Goal: Task Accomplishment & Management: Use online tool/utility

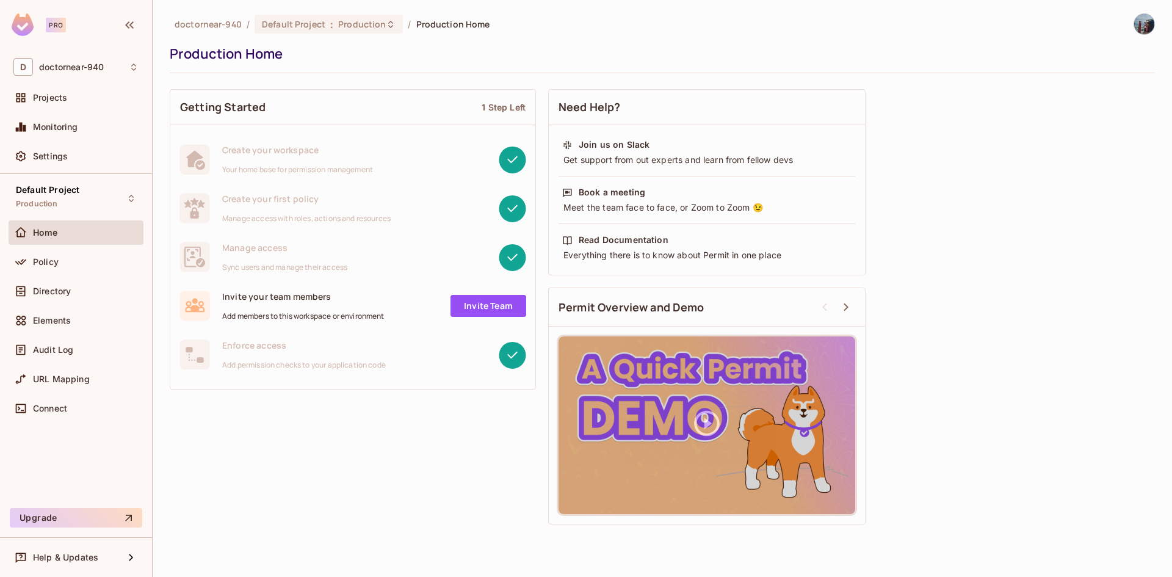
click at [224, 502] on div "Getting Started 1 Step Left Create your workspace Your home base for permission…" at bounding box center [662, 306] width 985 height 447
click at [1050, 173] on div "Getting Started 1 Step Left Create your workspace Your home base for permission…" at bounding box center [662, 306] width 985 height 447
click at [317, 432] on div "Getting Started 1 Step Left Create your workspace Your home base for permission…" at bounding box center [662, 306] width 985 height 447
click at [298, 471] on div "Getting Started 1 Step Left Create your workspace Your home base for permission…" at bounding box center [662, 306] width 985 height 447
click at [961, 323] on div "Getting Started 1 Step Left Create your workspace Your home base for permission…" at bounding box center [662, 306] width 985 height 447
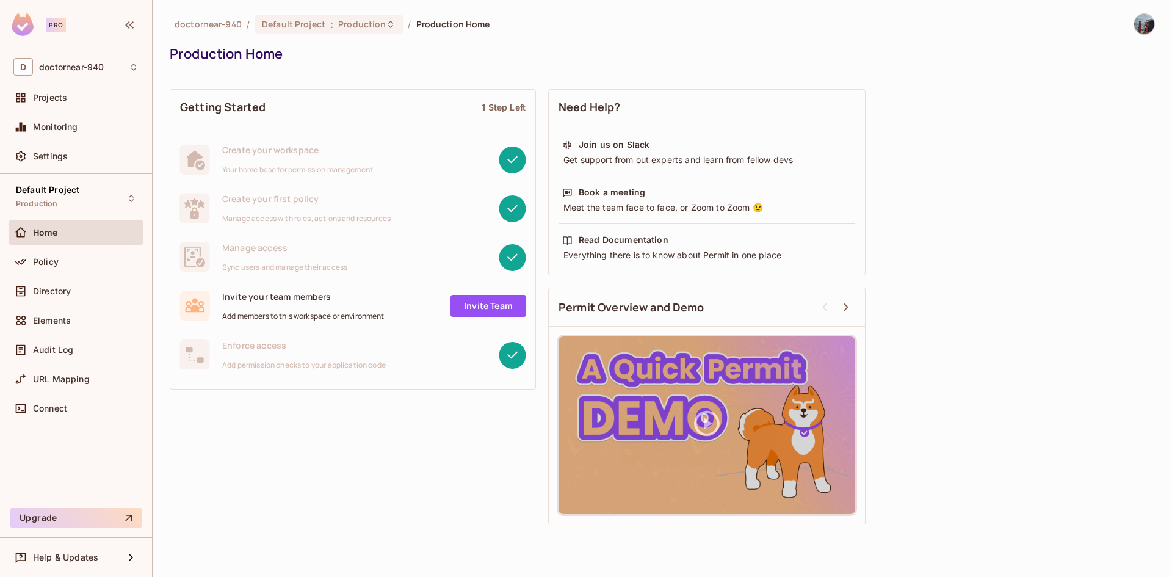
click at [395, 439] on div "Getting Started 1 Step Left Create your workspace Your home base for permission…" at bounding box center [662, 306] width 985 height 447
click at [82, 69] on span "doctornear-940" at bounding box center [71, 67] width 65 height 10
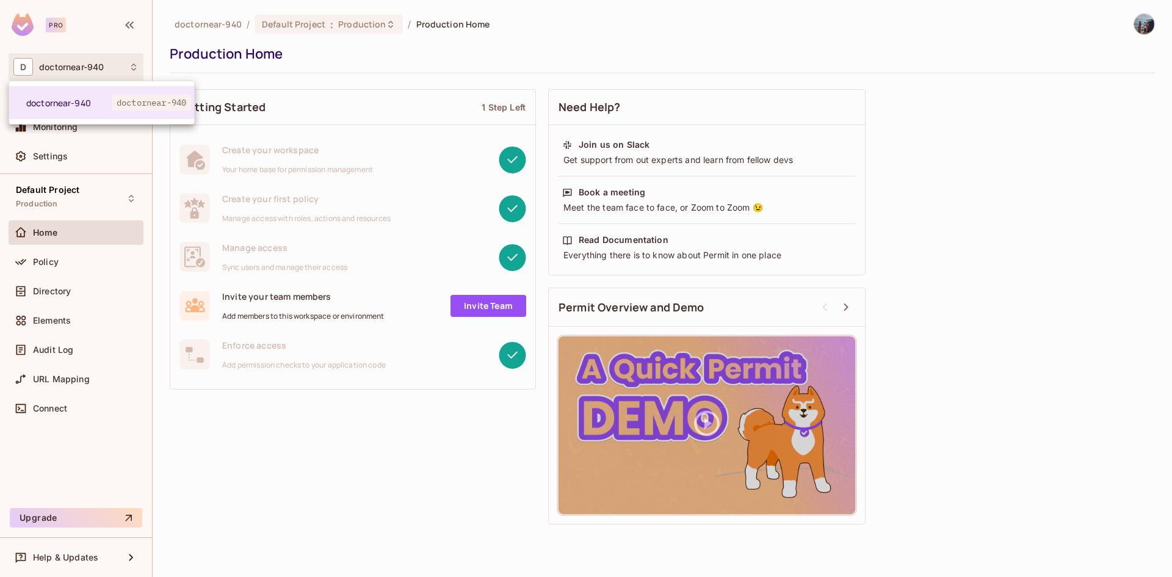
click at [358, 63] on div at bounding box center [586, 288] width 1172 height 577
click at [104, 62] on span "doctornear-940" at bounding box center [71, 67] width 65 height 10
click at [292, 56] on div at bounding box center [586, 288] width 1172 height 577
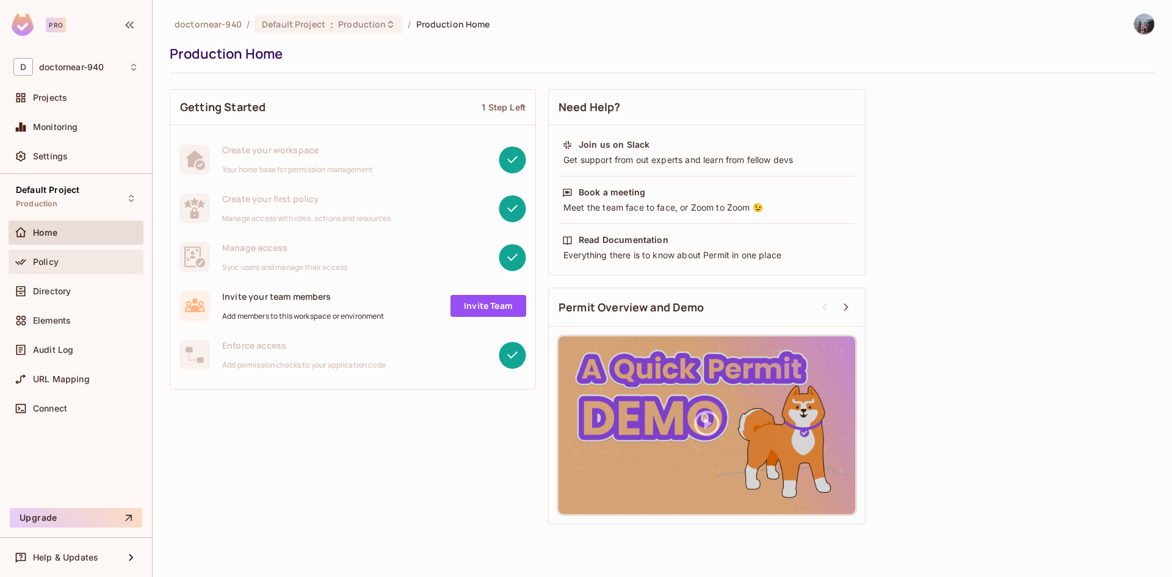
click at [25, 258] on icon at bounding box center [21, 262] width 12 height 12
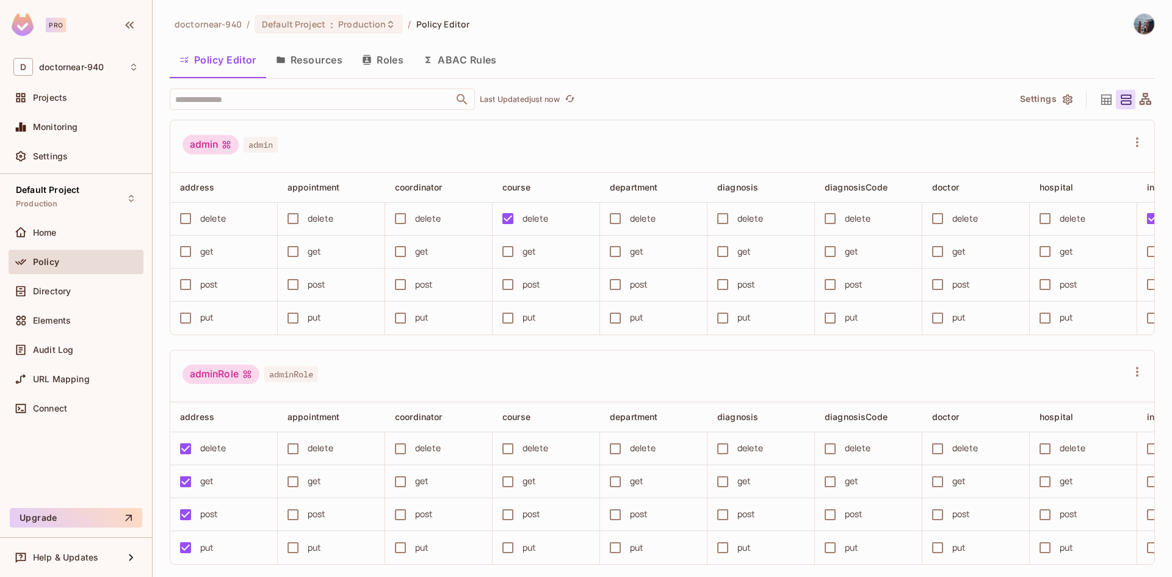
click at [305, 68] on button "Resources" at bounding box center [309, 60] width 86 height 31
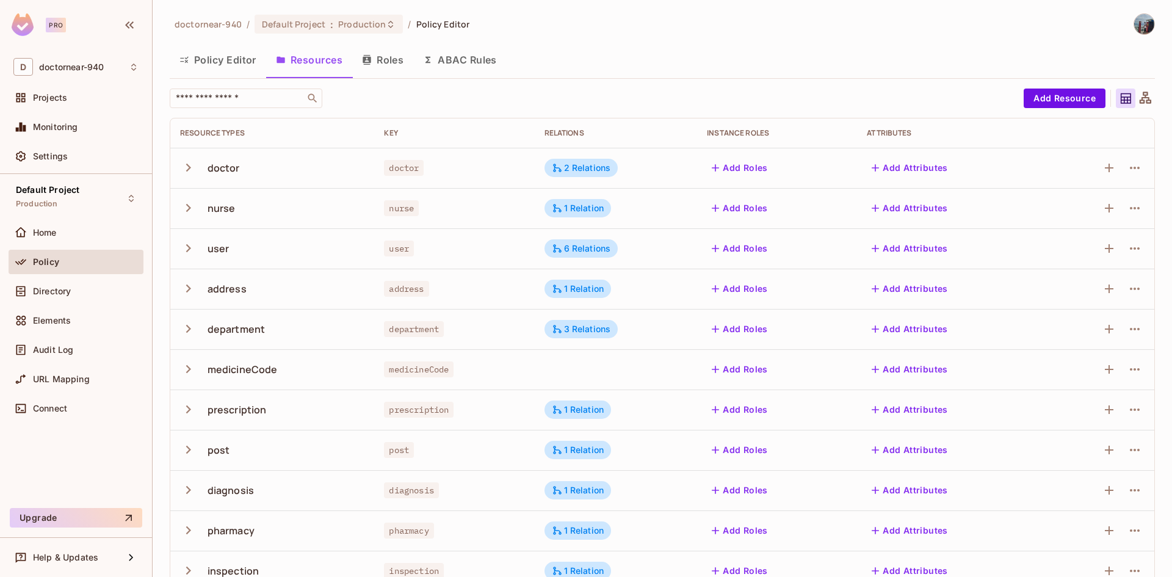
click at [381, 65] on button "Roles" at bounding box center [382, 60] width 61 height 31
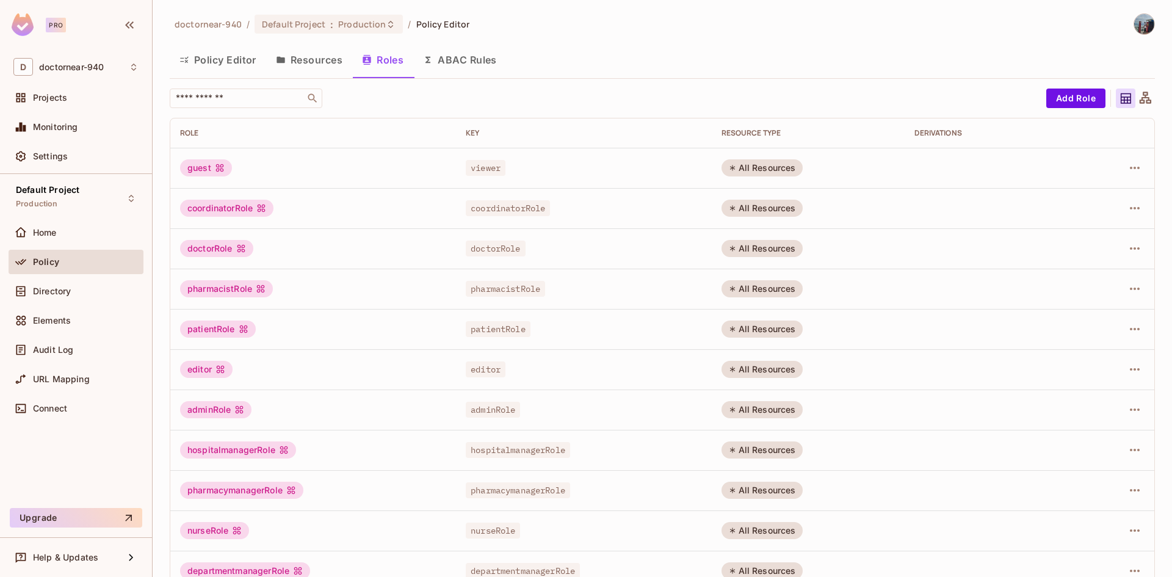
click at [229, 66] on button "Policy Editor" at bounding box center [218, 60] width 96 height 31
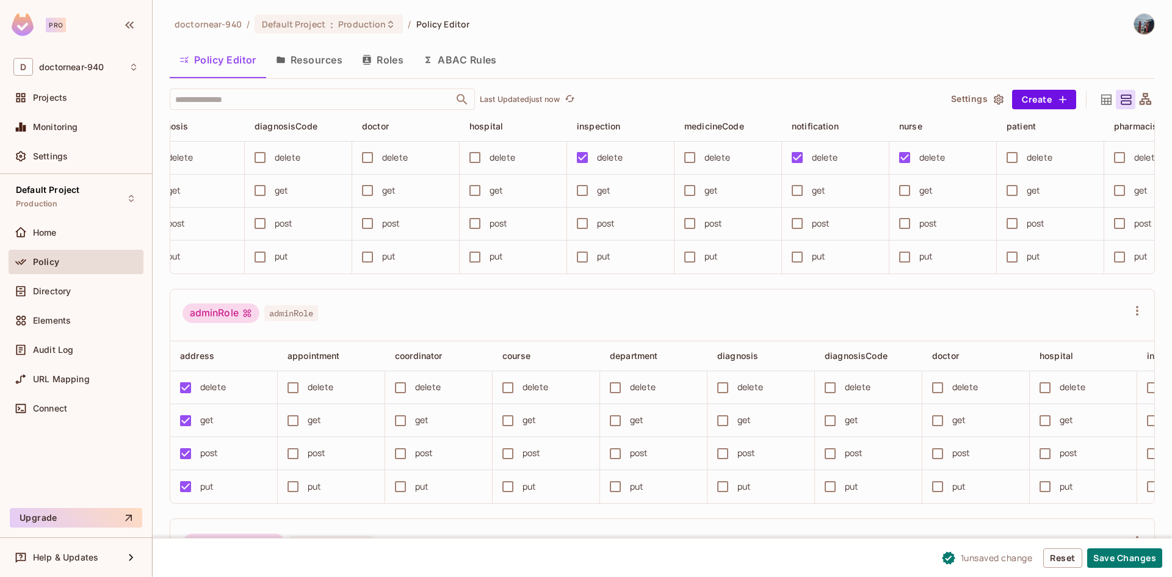
click at [565, 155] on td "delete" at bounding box center [513, 158] width 107 height 33
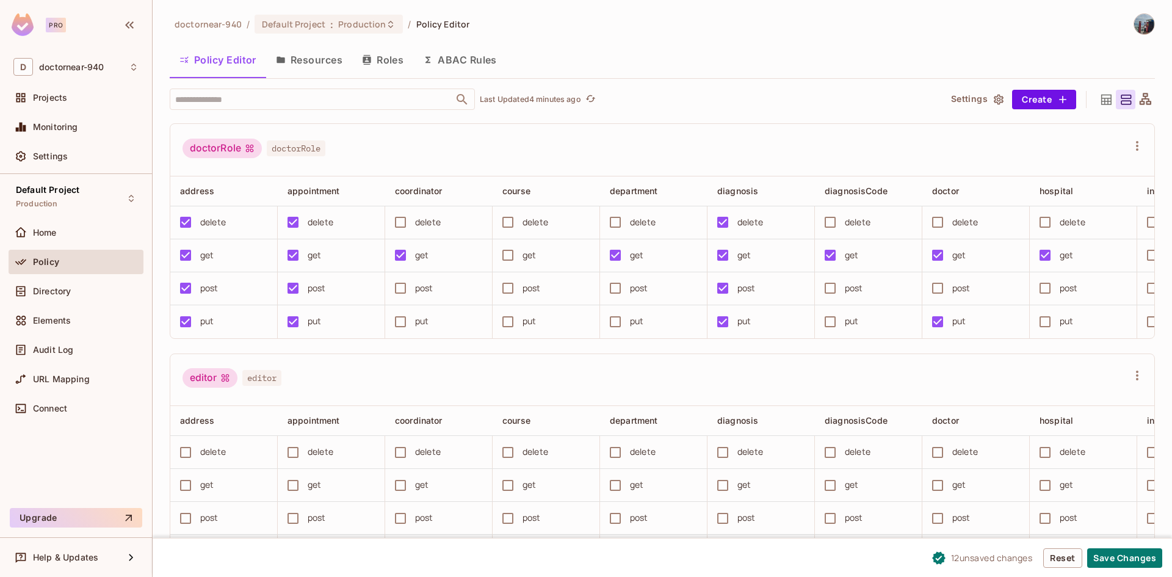
scroll to position [671, 0]
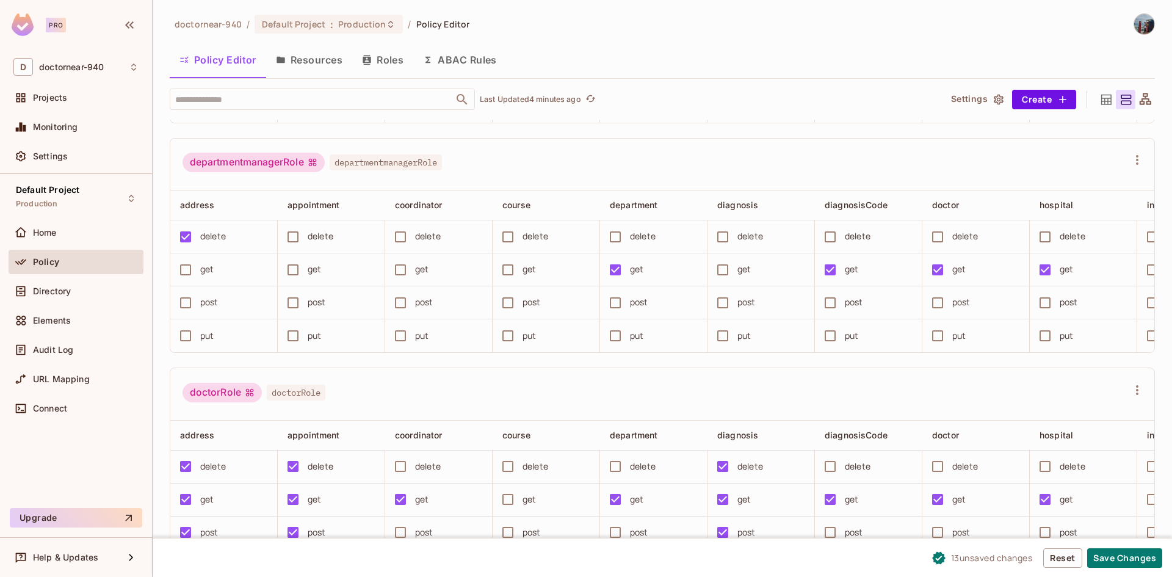
click at [194, 286] on td "get" at bounding box center [223, 269] width 107 height 33
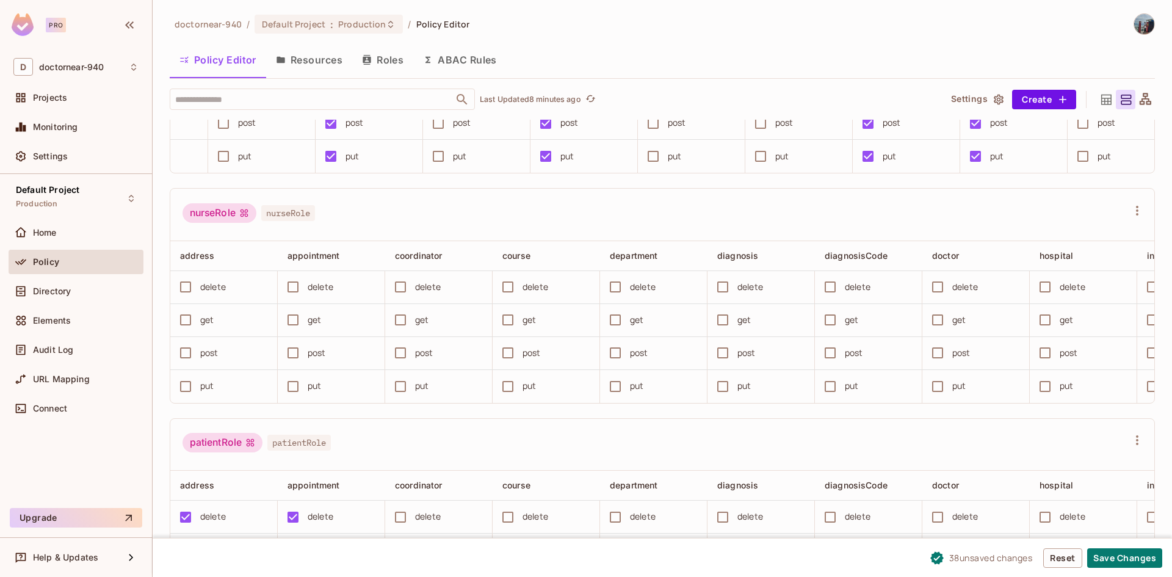
scroll to position [0, 0]
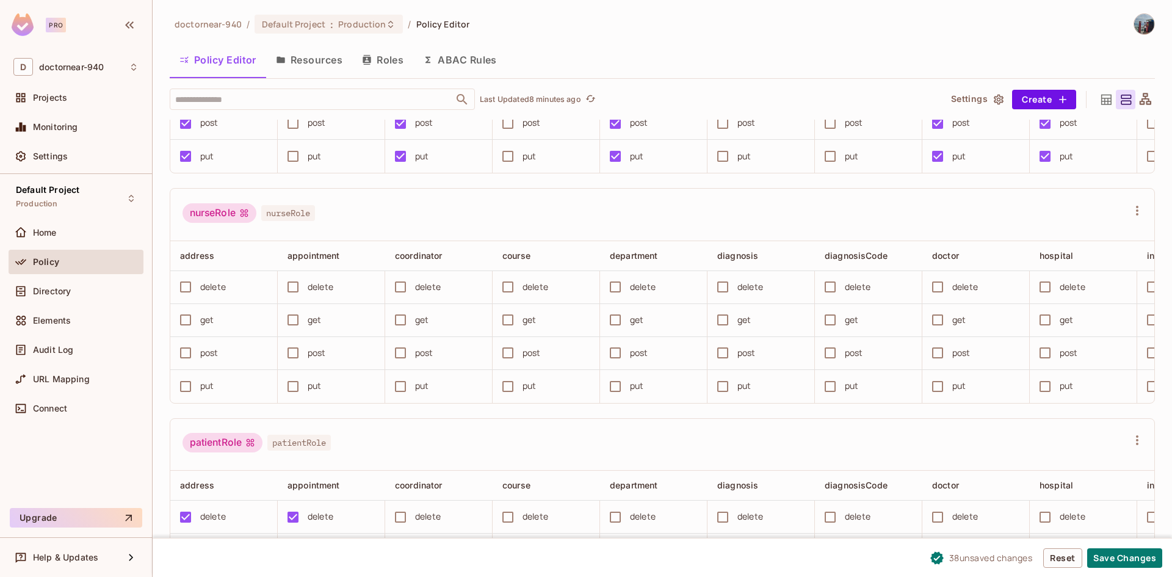
click at [213, 294] on div "delete" at bounding box center [213, 286] width 26 height 13
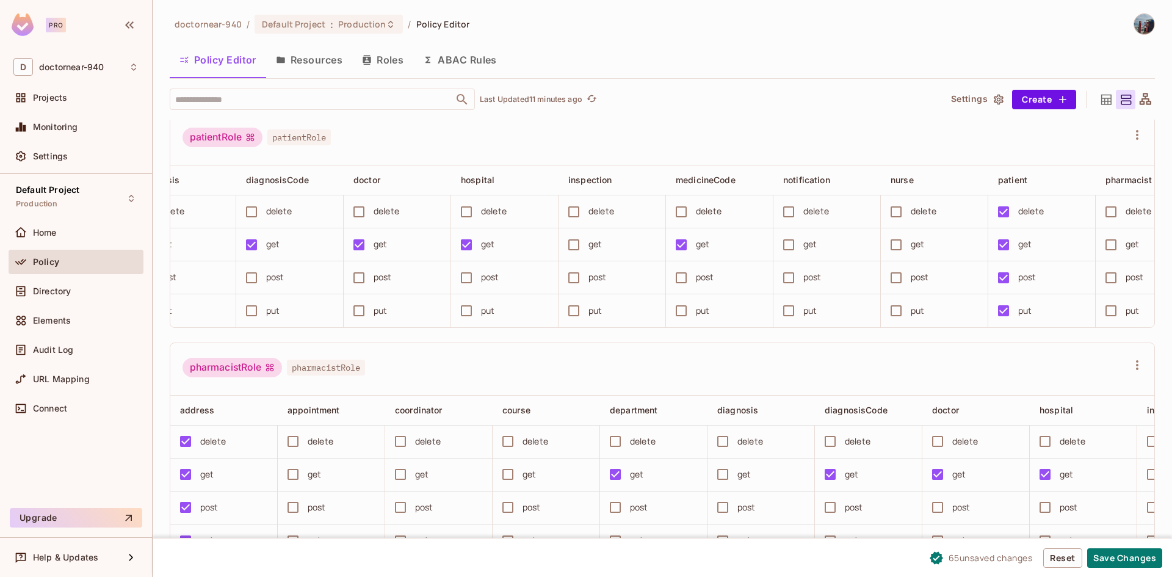
scroll to position [0, 581]
click at [590, 251] on div "get" at bounding box center [592, 243] width 13 height 13
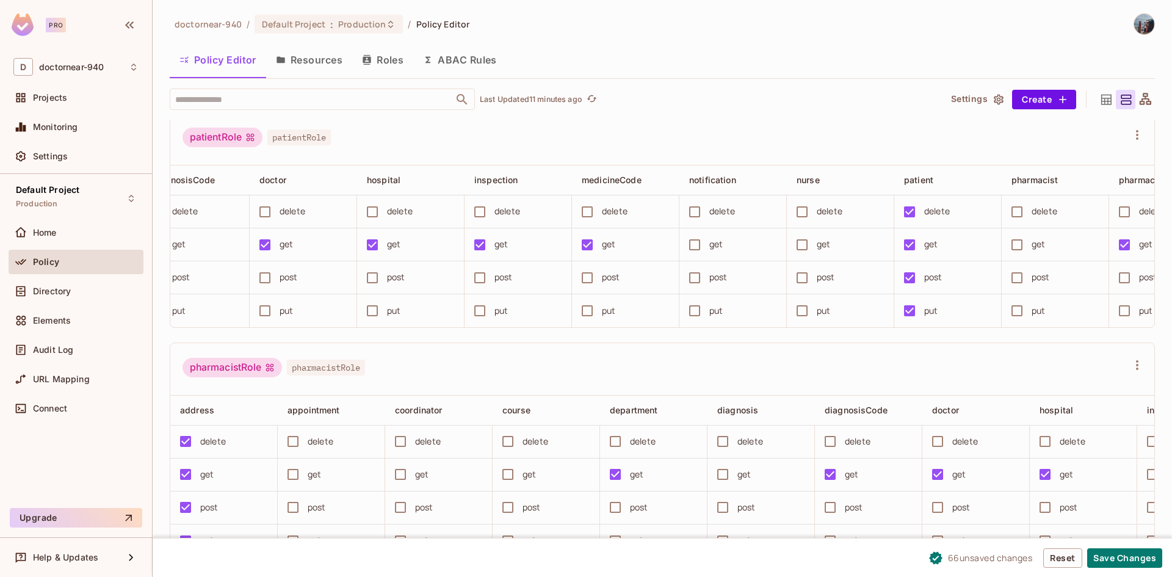
scroll to position [0, 681]
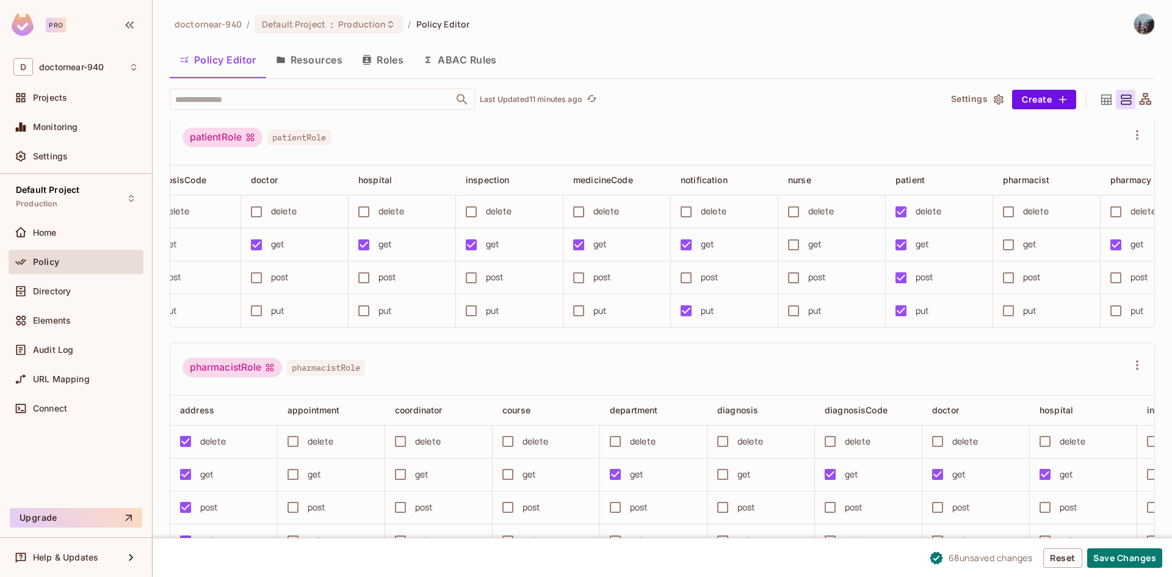
click at [765, 327] on div "address appointment coordinator course department diagnosis diagnosisCode docto…" at bounding box center [662, 246] width 984 height 162
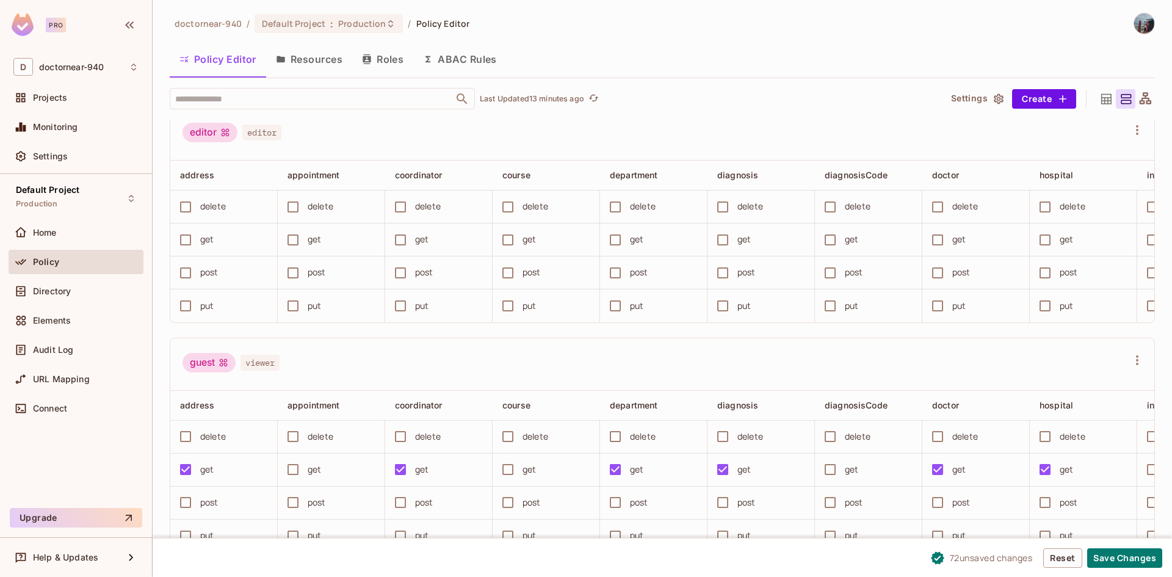
scroll to position [0, 0]
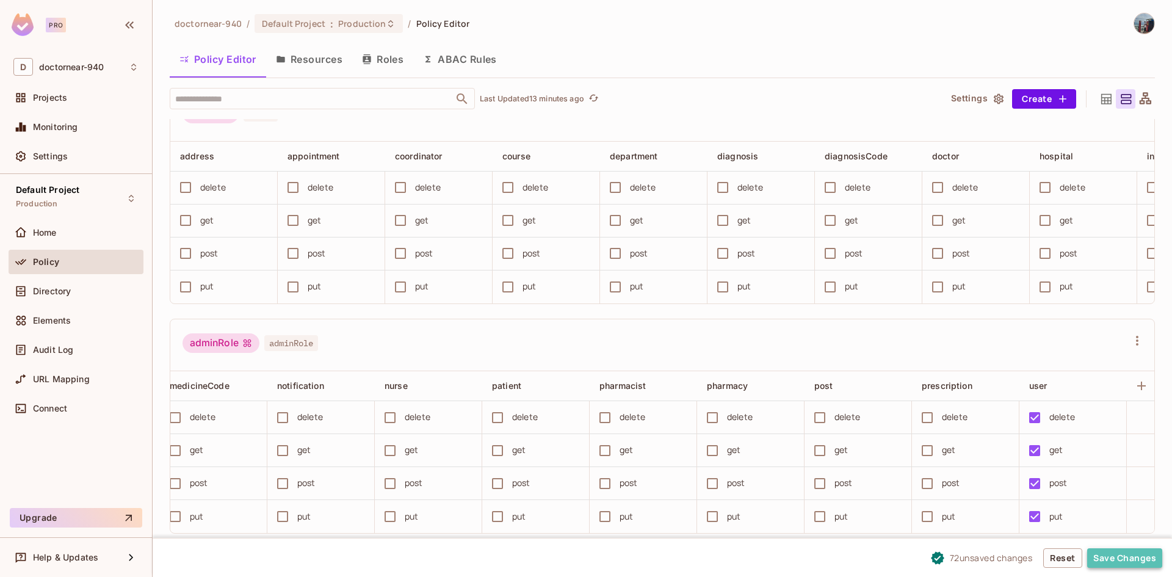
click at [1136, 563] on button "Save Changes" at bounding box center [1124, 558] width 75 height 20
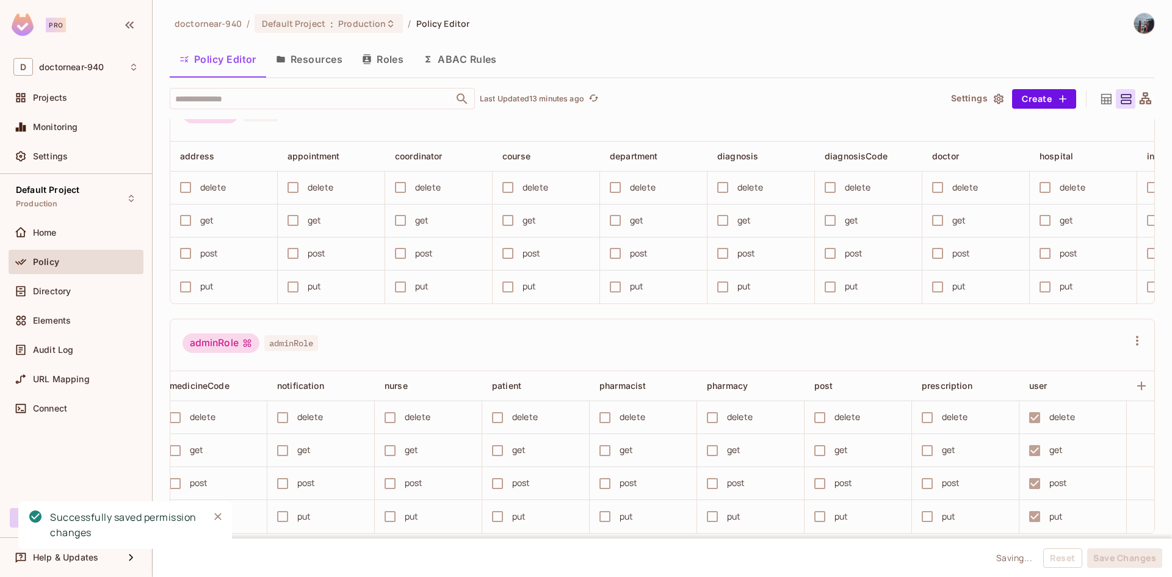
click at [300, 62] on button "Resources" at bounding box center [309, 59] width 86 height 31
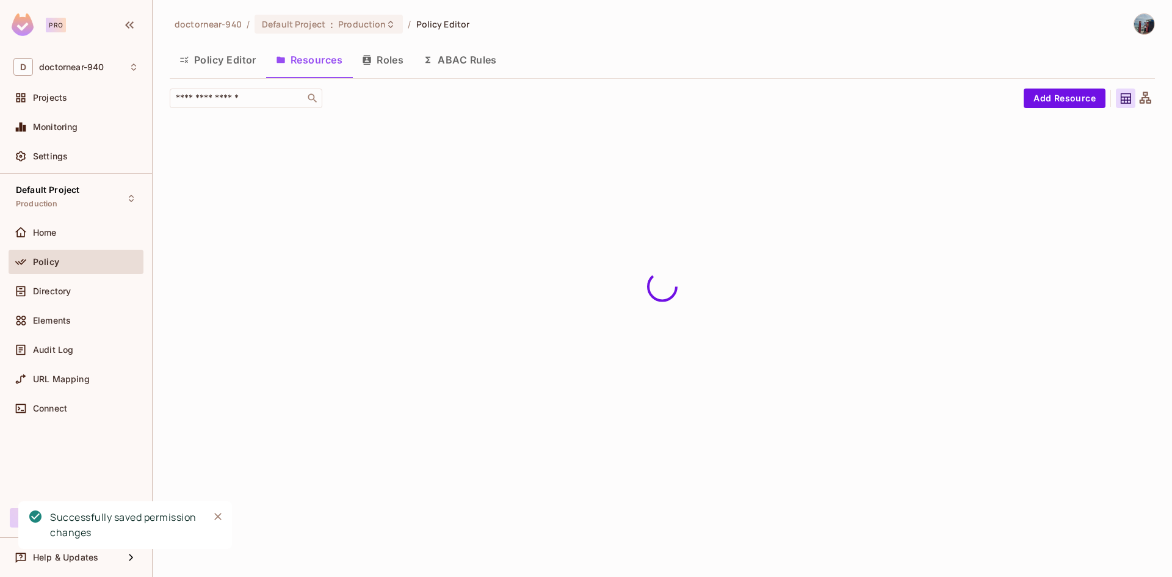
click at [367, 62] on icon "button" at bounding box center [367, 60] width 10 height 10
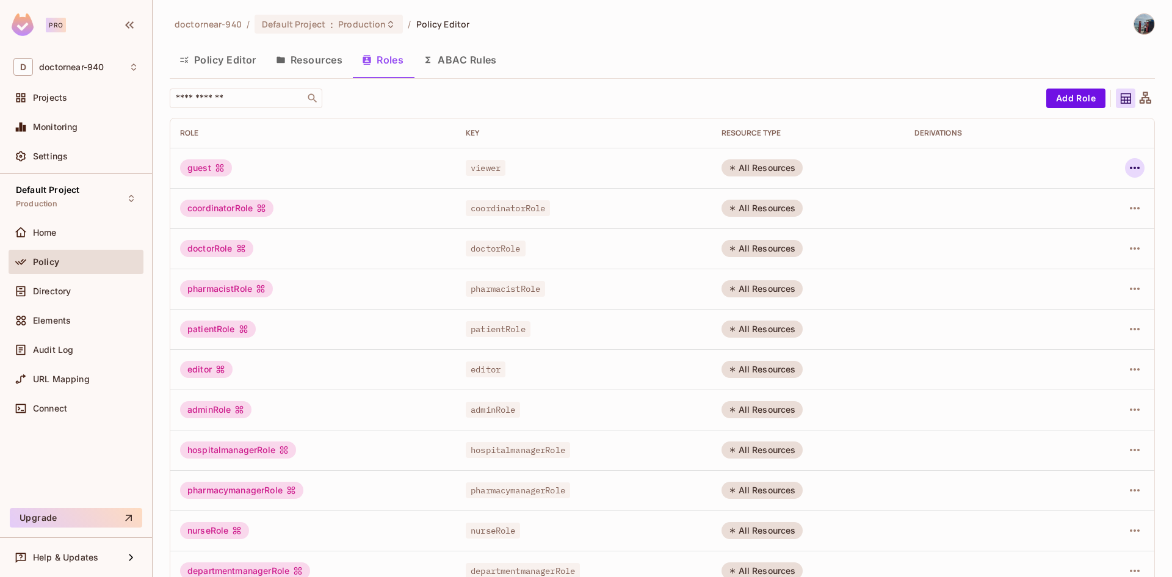
click at [1131, 168] on icon "button" at bounding box center [1134, 168] width 15 height 15
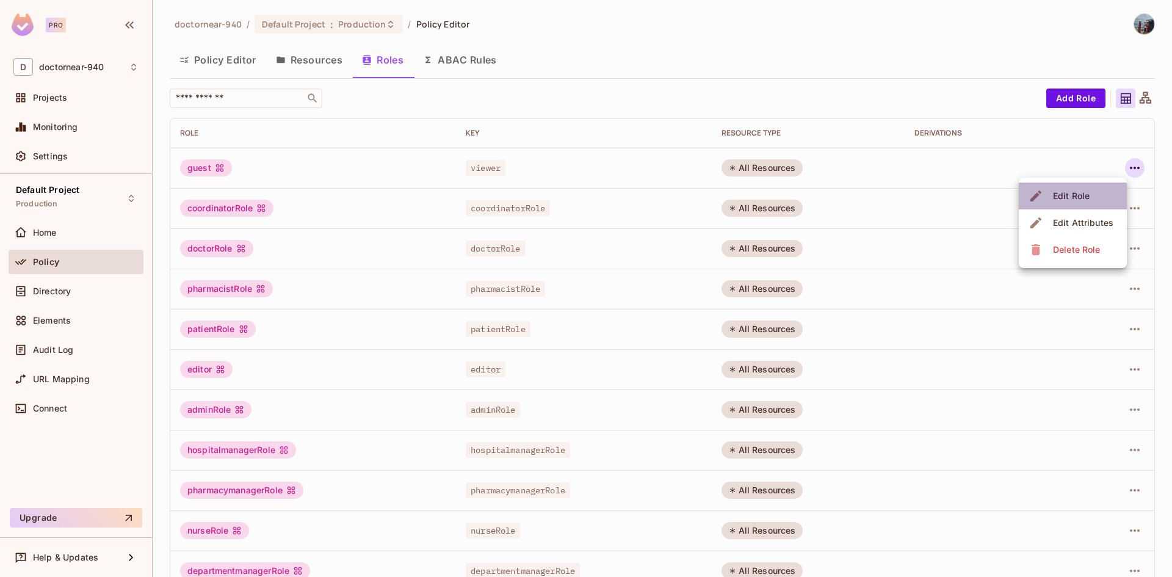
click at [1069, 198] on div "Edit Role" at bounding box center [1071, 196] width 37 height 12
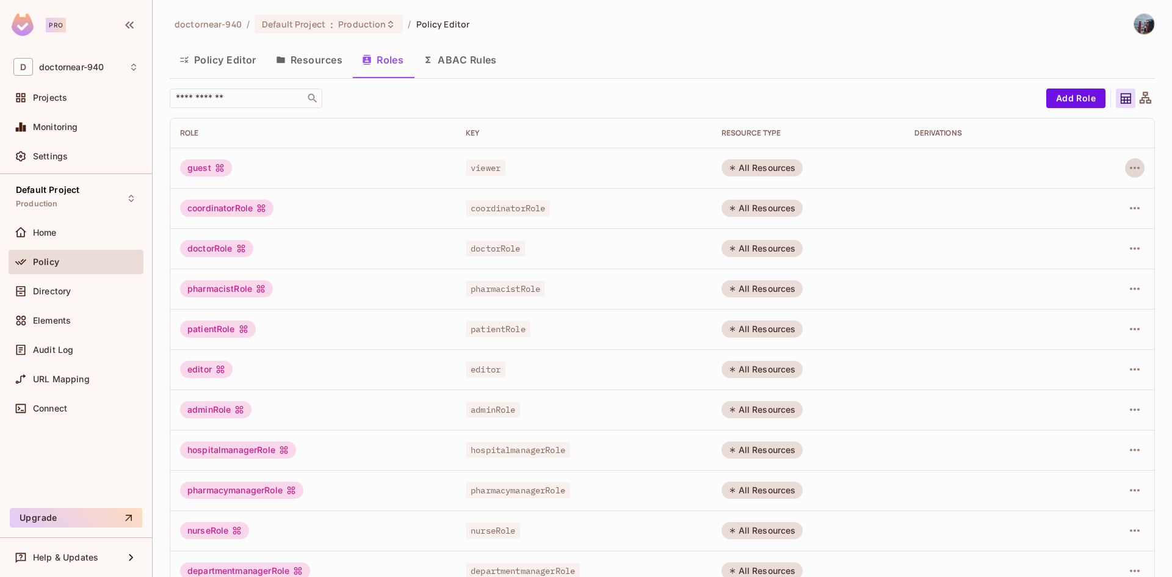
click at [1008, 90] on div "​" at bounding box center [605, 98] width 870 height 20
click at [1074, 96] on button "Add Role" at bounding box center [1075, 98] width 59 height 20
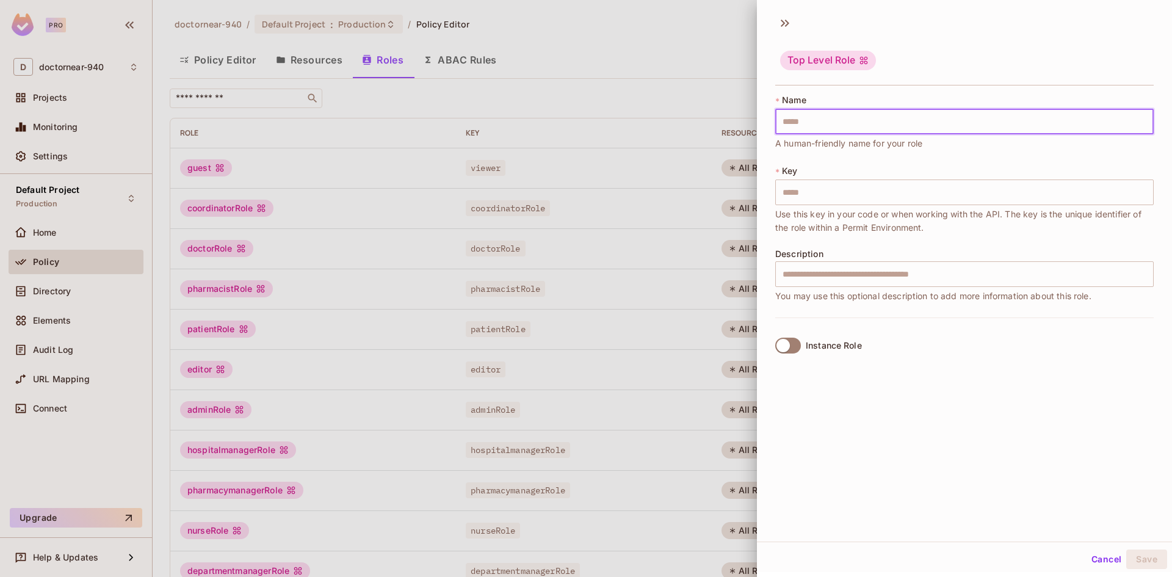
click at [917, 120] on input "text" at bounding box center [964, 122] width 378 height 26
type input "*"
type input "**"
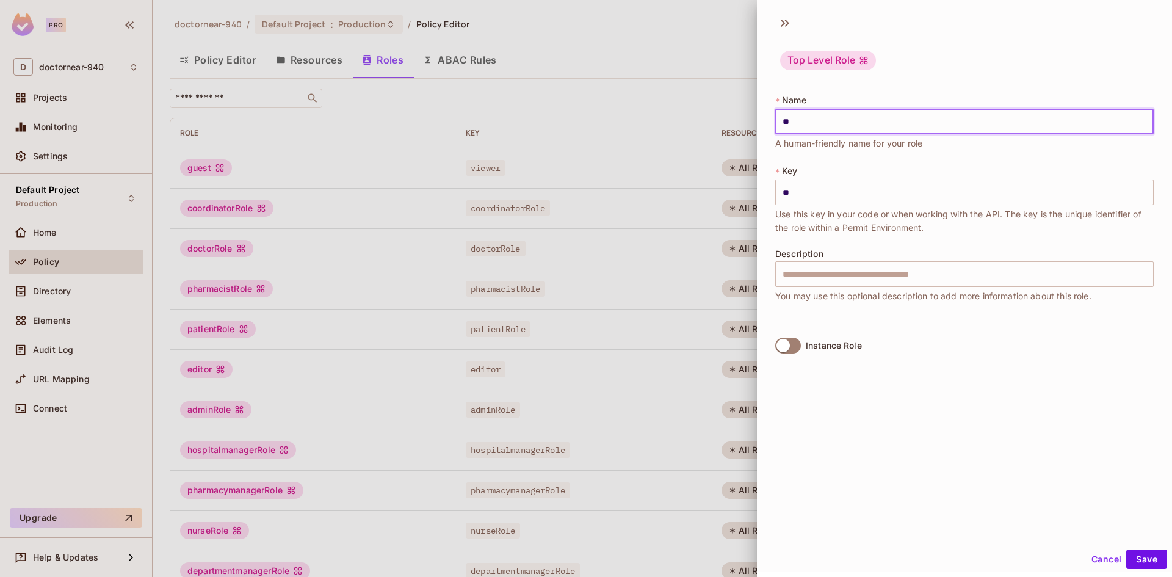
type input "***"
type input "****"
type input "*****"
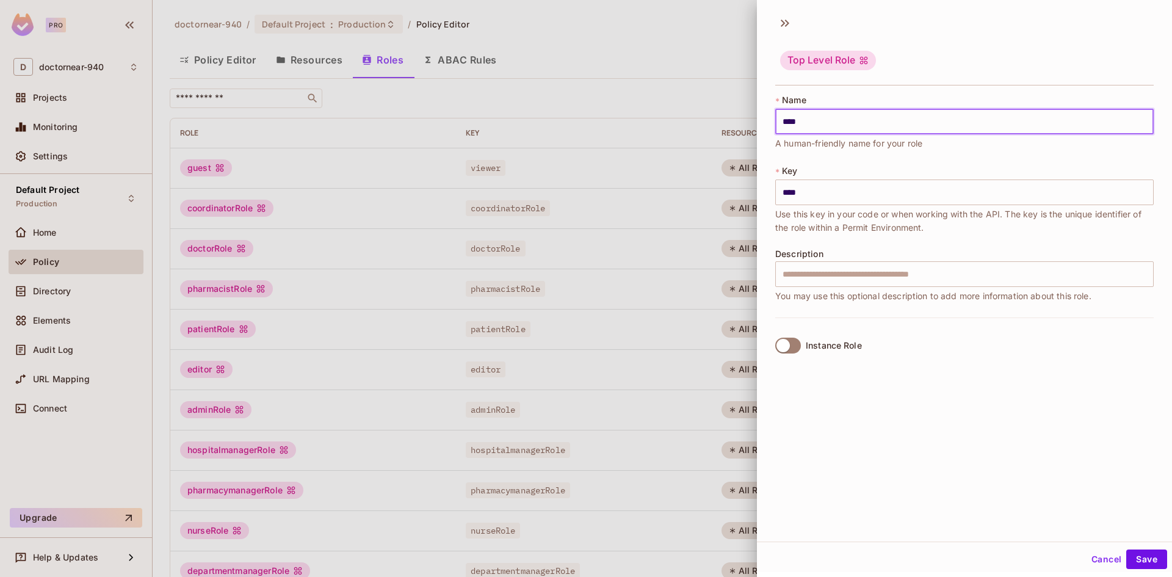
type input "*****"
type input "******"
type input "*******"
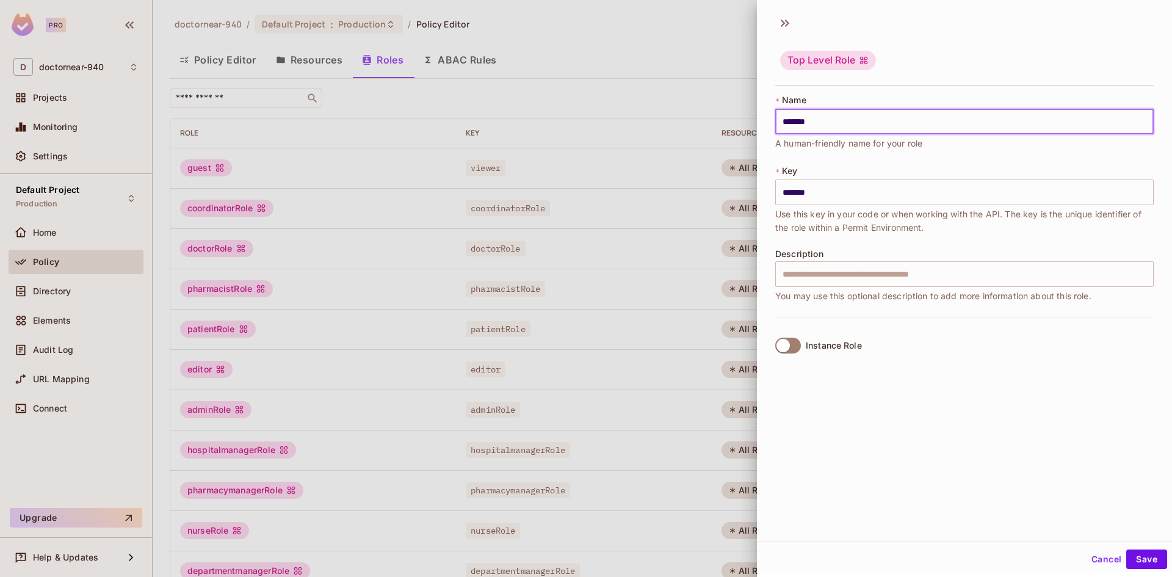
type input "********"
type input "*********"
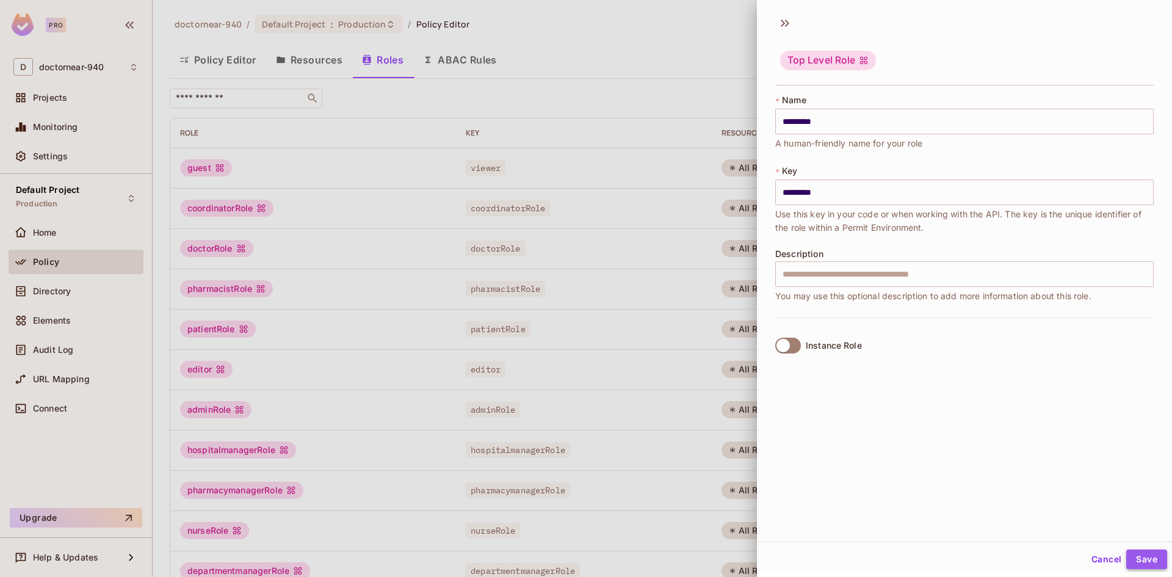
click at [1137, 560] on button "Save" at bounding box center [1146, 559] width 41 height 20
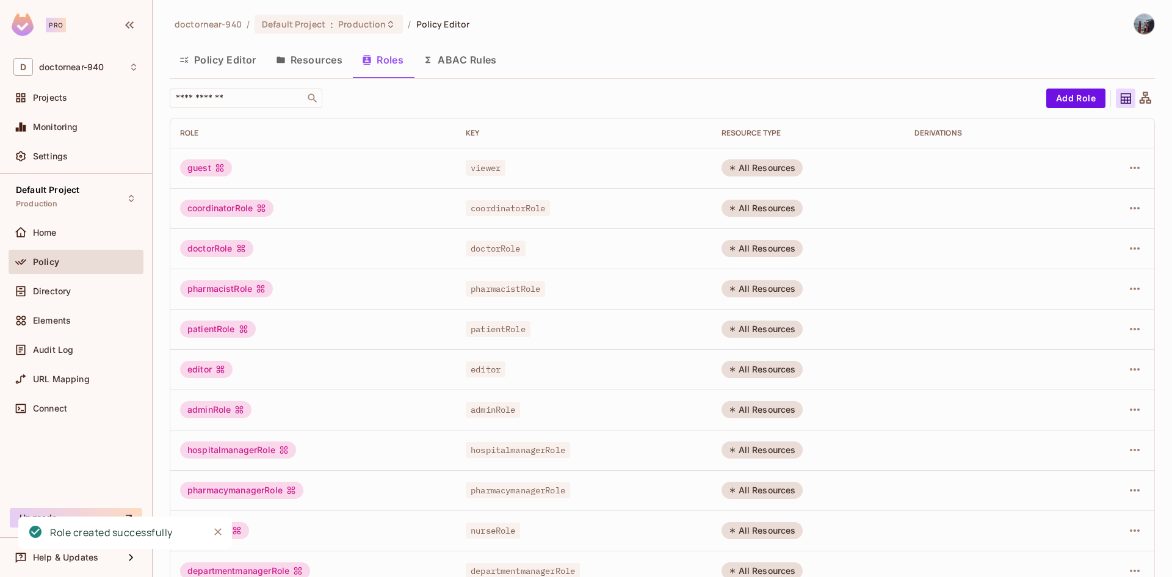
click at [225, 63] on button "Policy Editor" at bounding box center [218, 60] width 96 height 31
click at [295, 58] on button "Resources" at bounding box center [309, 60] width 86 height 31
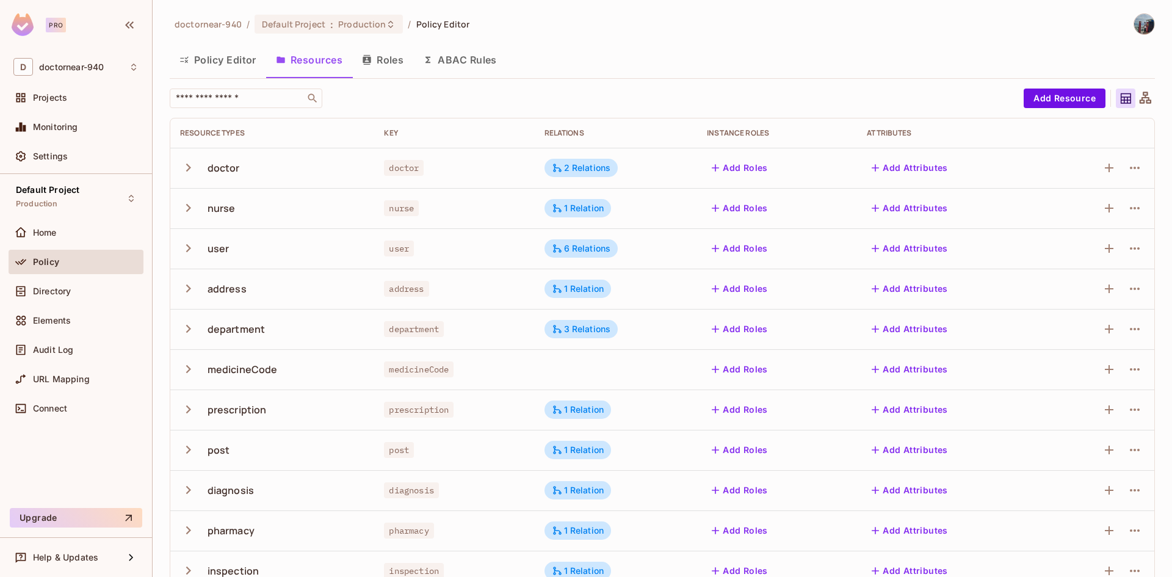
click at [214, 60] on button "Policy Editor" at bounding box center [218, 60] width 96 height 31
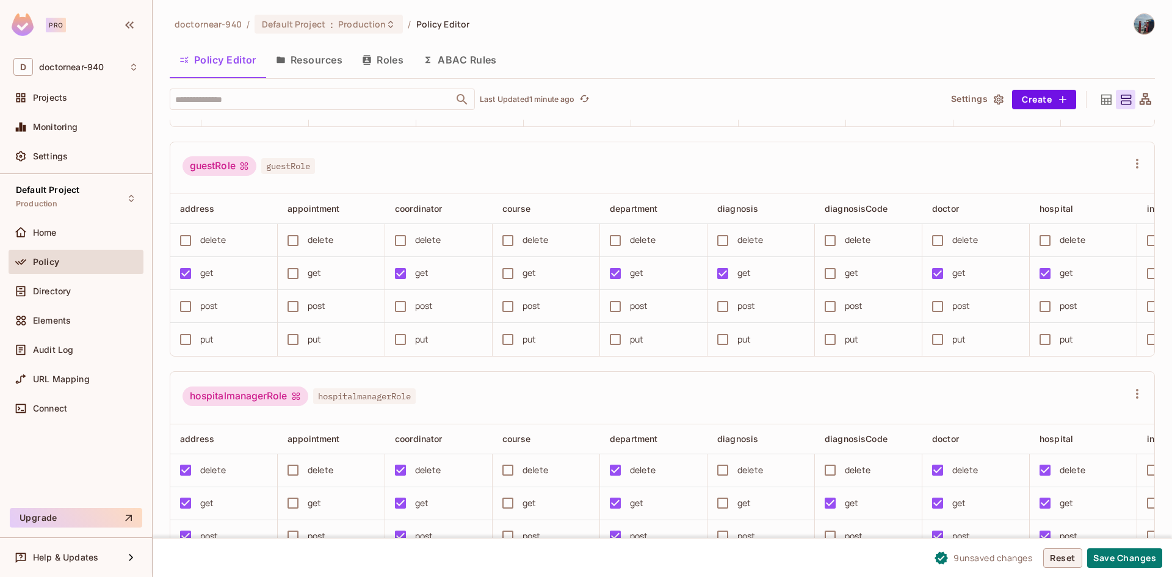
scroll to position [1831, 0]
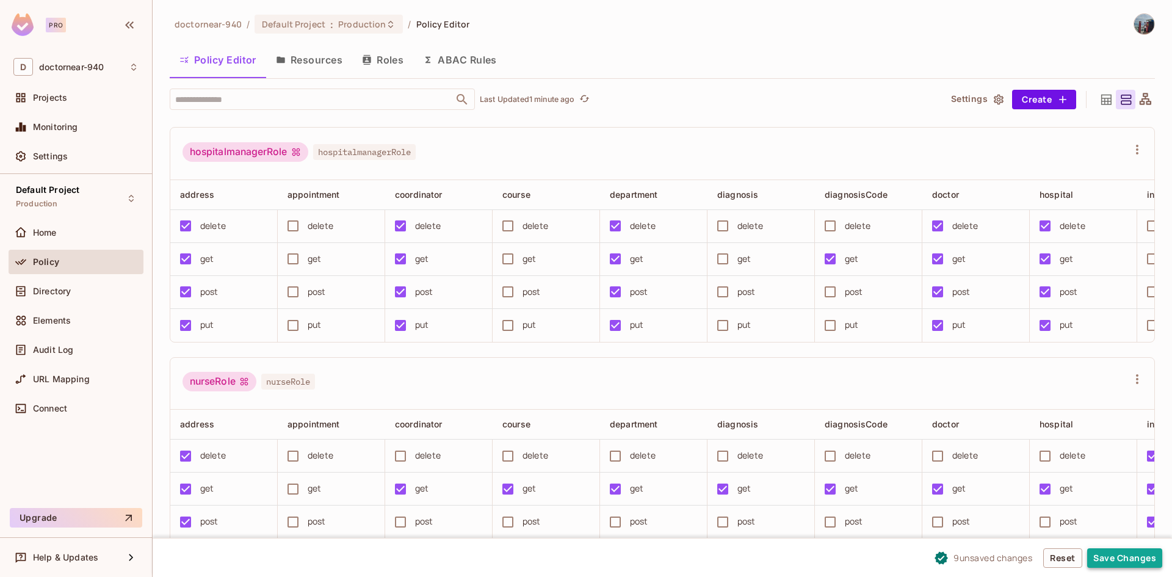
click at [1125, 555] on button "Save Changes" at bounding box center [1124, 558] width 75 height 20
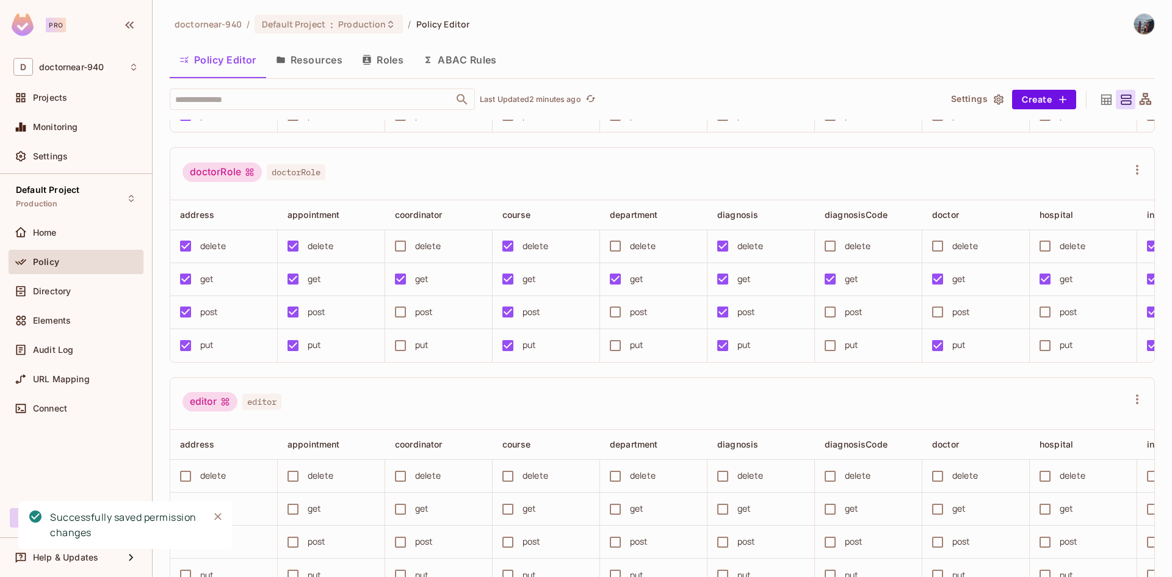
scroll to position [0, 0]
